Goal: Find contact information: Find contact information

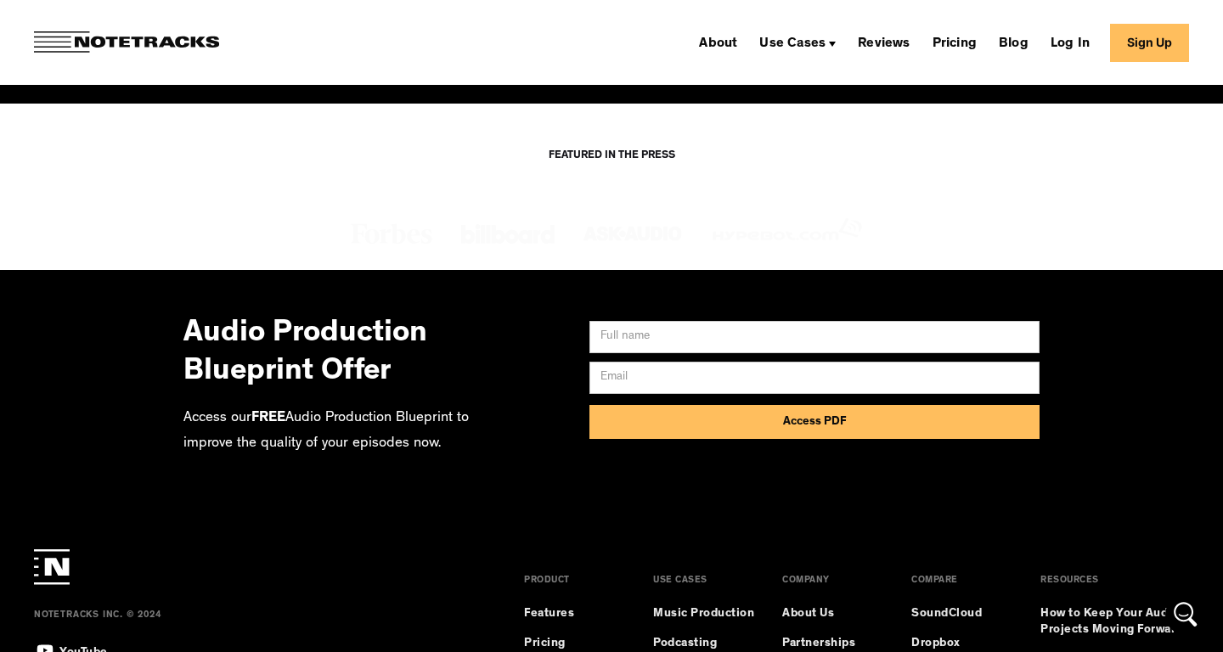
scroll to position [12970, 0]
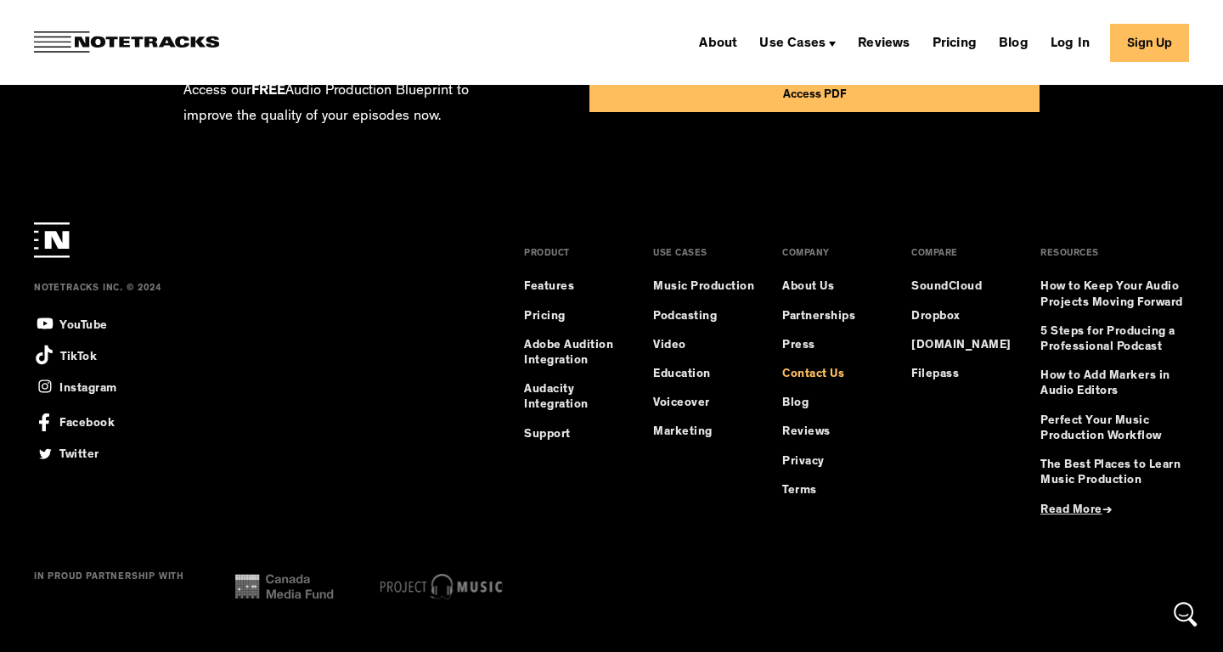
click at [804, 378] on link "Contact Us" at bounding box center [813, 374] width 62 height 15
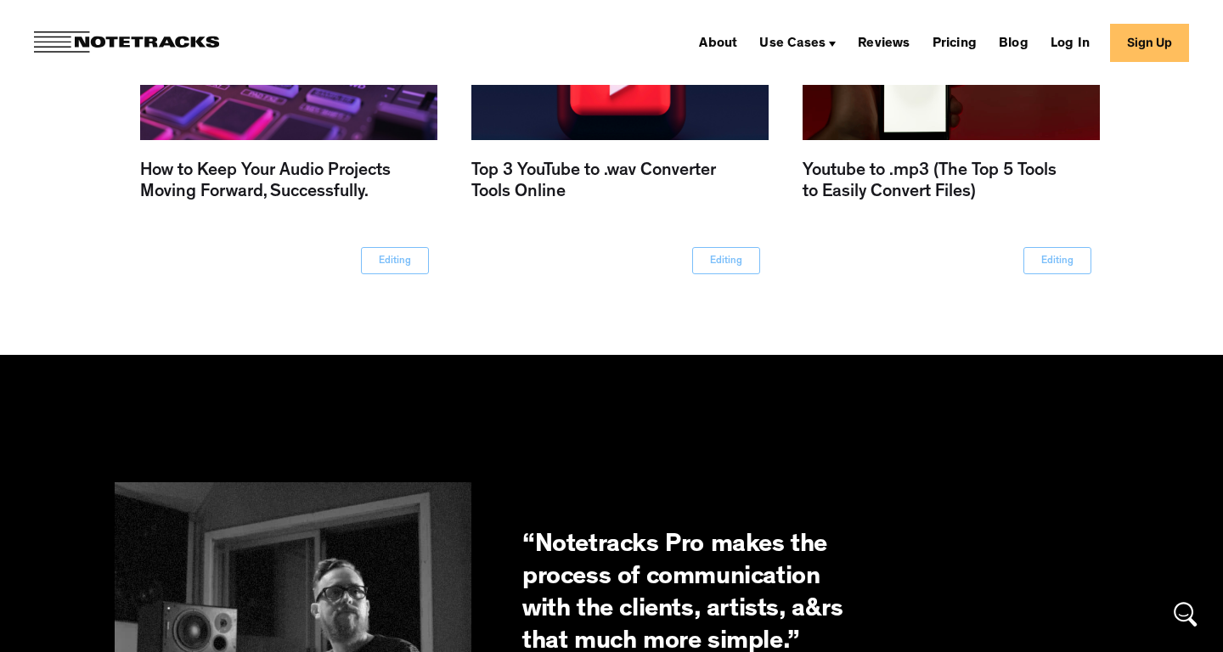
scroll to position [12970, 0]
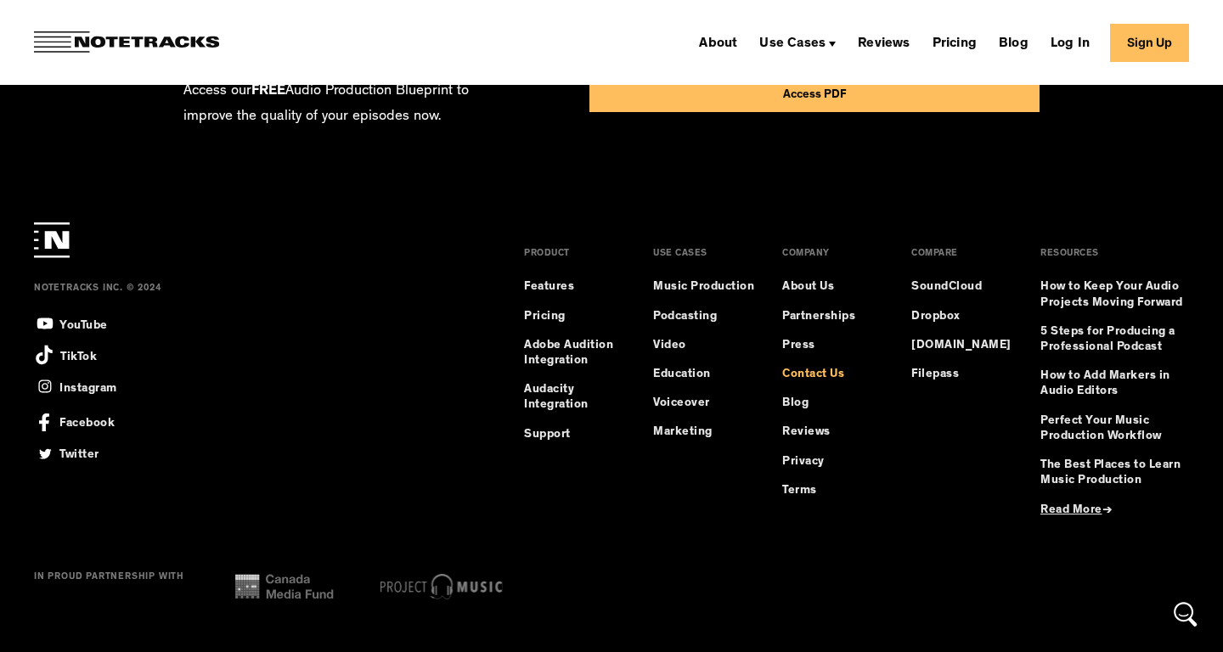
click at [809, 371] on link "Contact Us" at bounding box center [813, 374] width 62 height 15
click at [813, 378] on link "Contact Us" at bounding box center [813, 374] width 62 height 15
